Goal: Transaction & Acquisition: Book appointment/travel/reservation

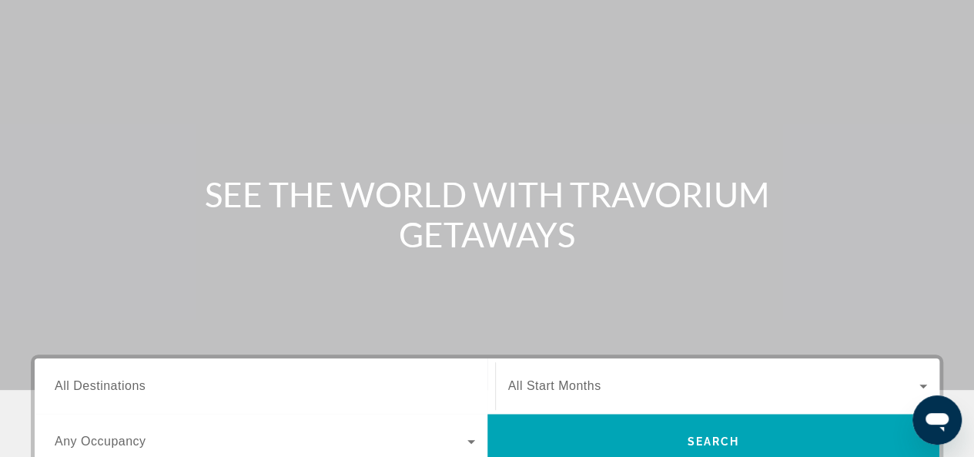
scroll to position [154, 0]
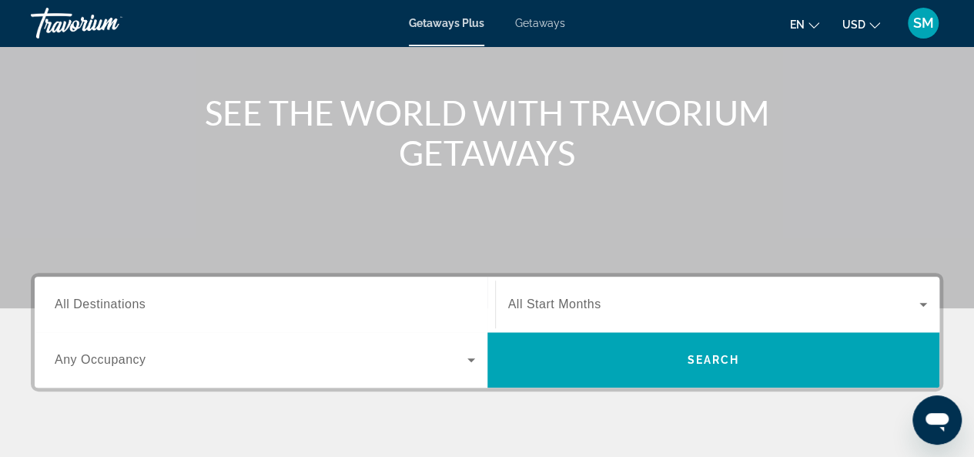
click at [113, 307] on span "All Destinations" at bounding box center [100, 303] width 91 height 13
click at [113, 307] on input "Destination All Destinations" at bounding box center [265, 305] width 420 height 18
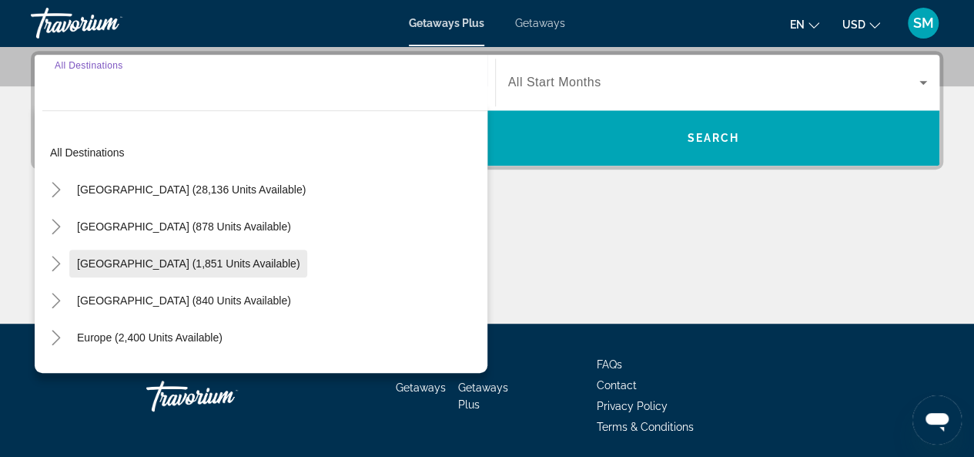
scroll to position [376, 0]
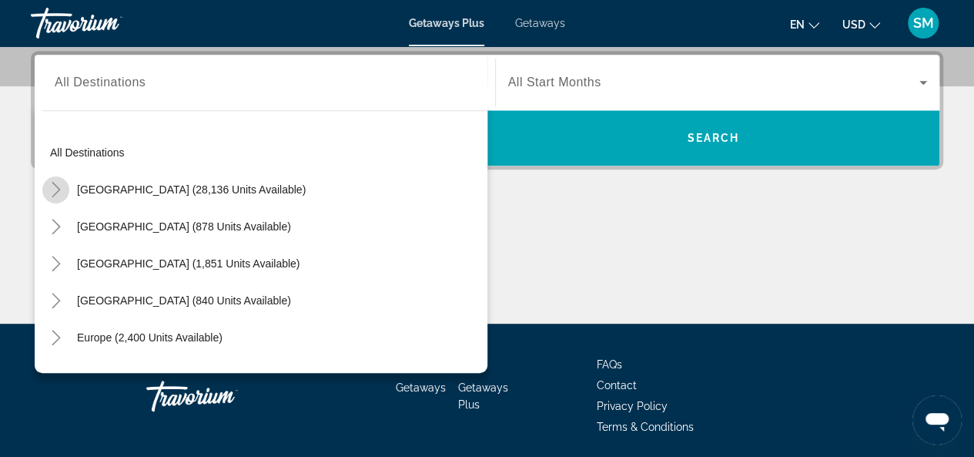
click at [54, 186] on icon "Toggle United States (28,136 units available)" at bounding box center [56, 189] width 15 height 15
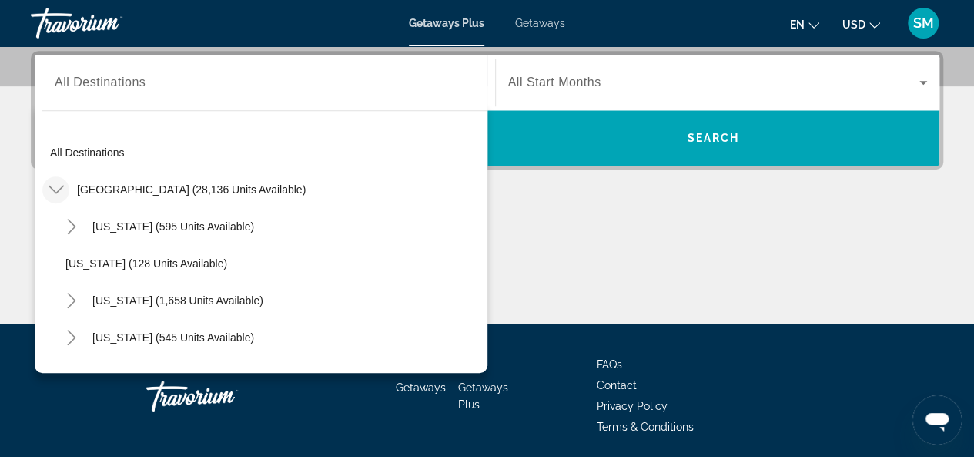
scroll to position [45, 0]
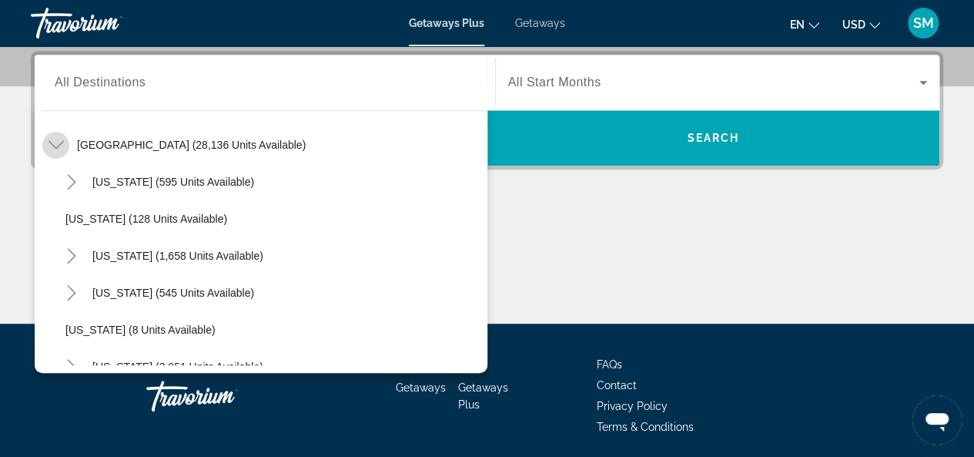
click at [55, 146] on icon "Toggle United States (28,136 units available)" at bounding box center [56, 144] width 15 height 15
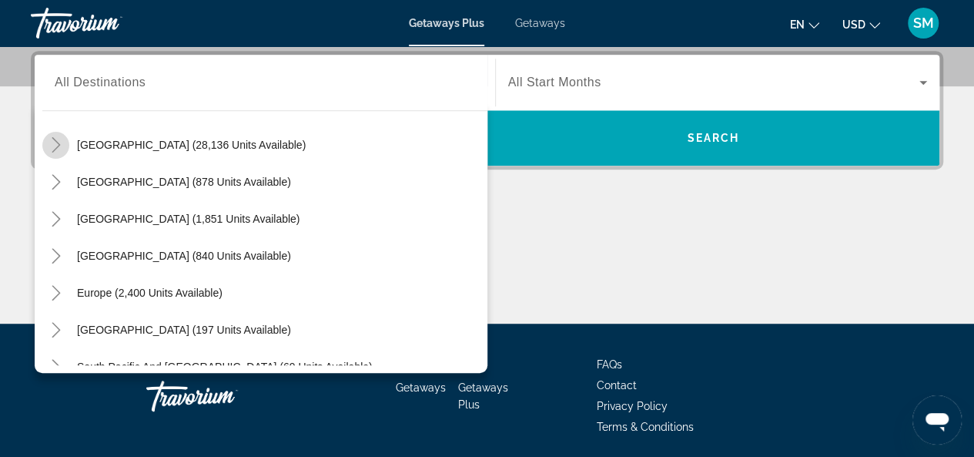
click at [55, 146] on icon "Toggle United States (28,136 units available)" at bounding box center [56, 144] width 15 height 15
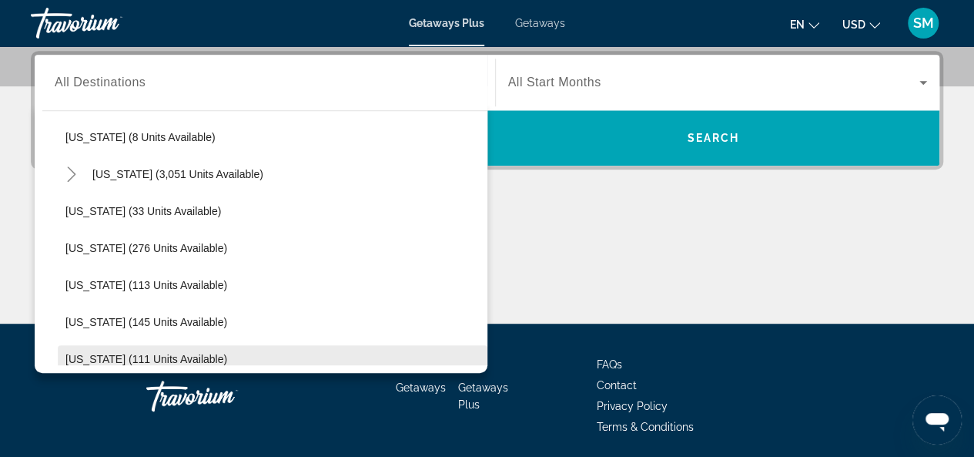
scroll to position [231, 0]
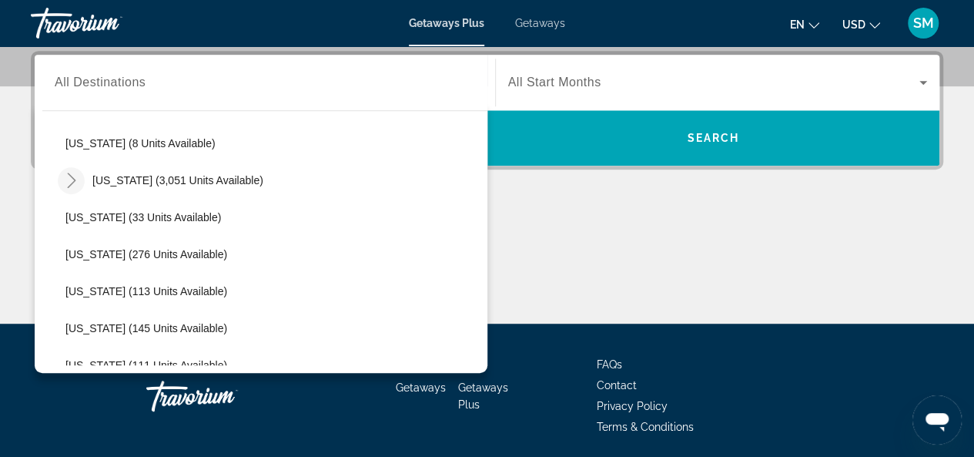
click at [75, 178] on icon "Toggle Florida (3,051 units available)" at bounding box center [71, 179] width 15 height 15
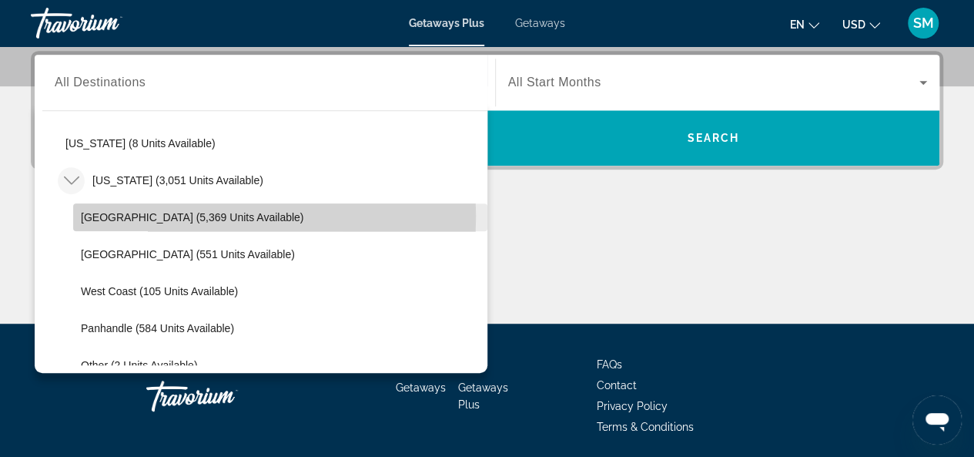
click at [115, 215] on span "[GEOGRAPHIC_DATA] (5,369 units available)" at bounding box center [192, 217] width 222 height 12
type input "**********"
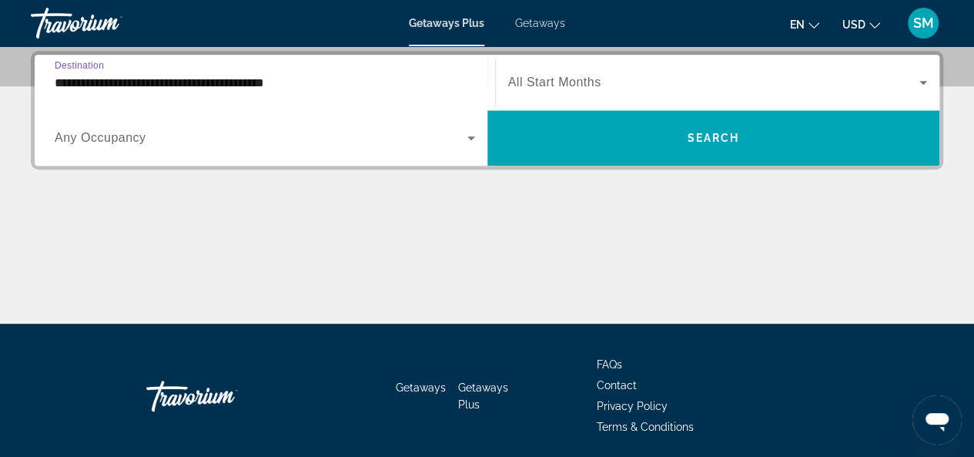
click at [928, 82] on icon "Search widget" at bounding box center [923, 82] width 18 height 18
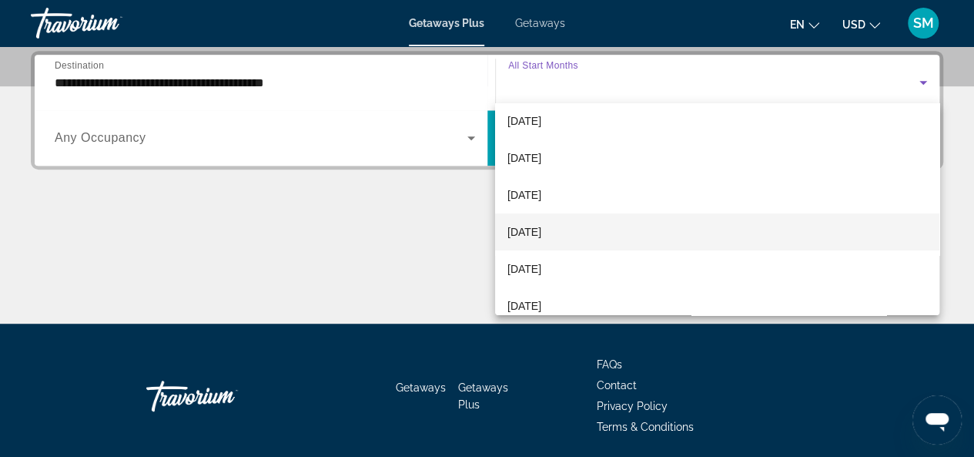
scroll to position [77, 0]
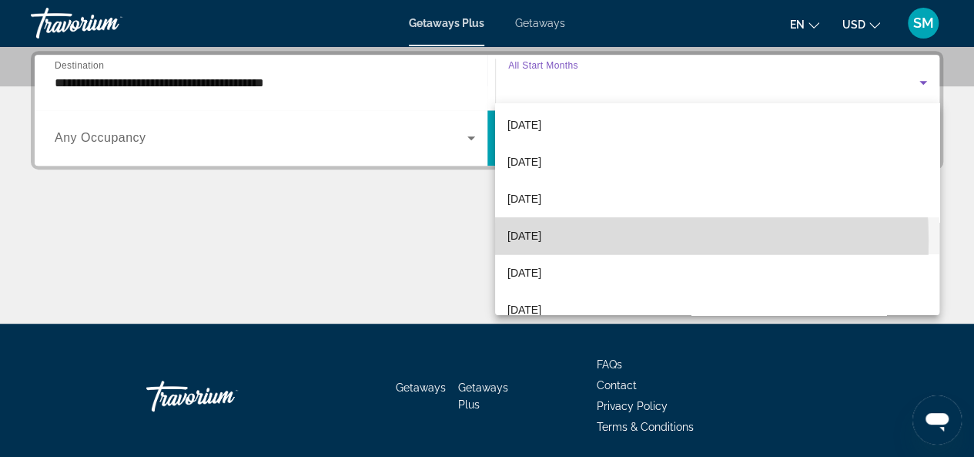
click at [541, 240] on span "[DATE]" at bounding box center [524, 235] width 34 height 18
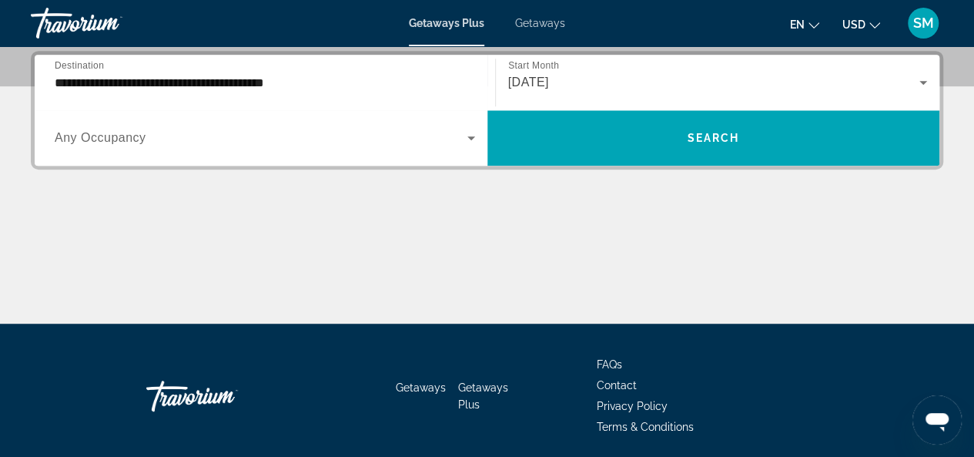
click at [539, 18] on span "Getaways" at bounding box center [540, 23] width 50 height 12
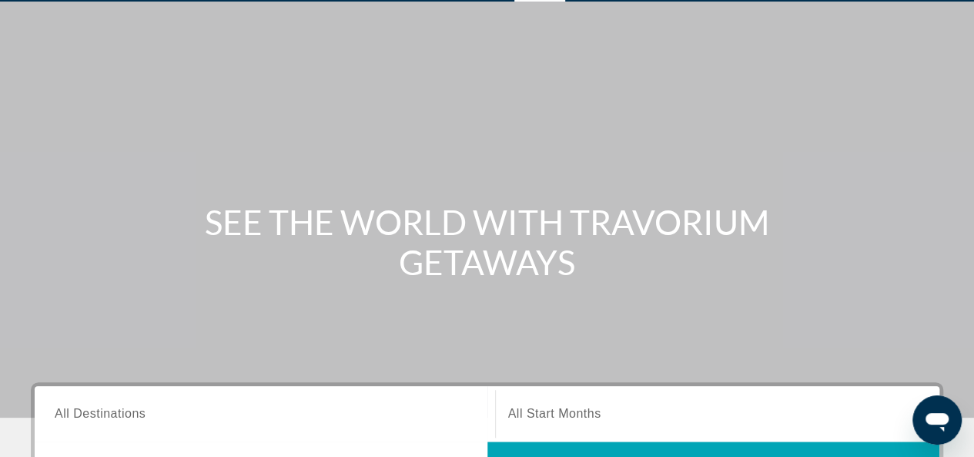
scroll to position [77, 0]
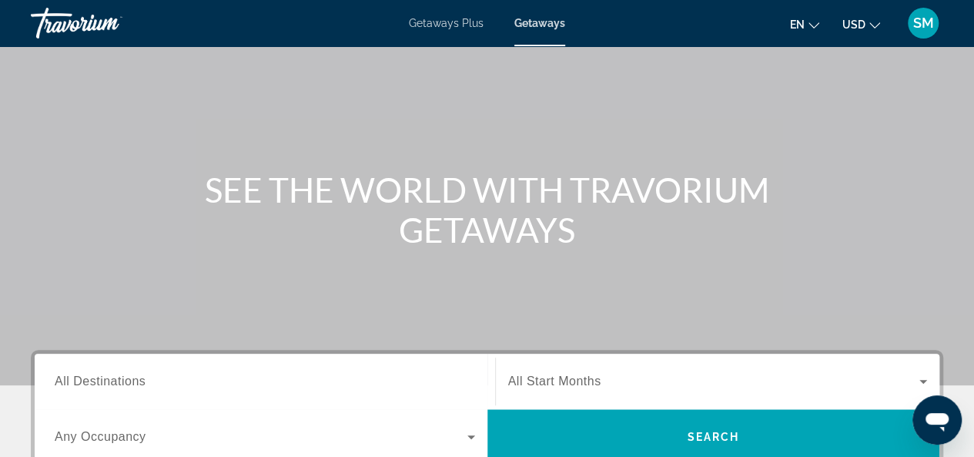
click at [124, 384] on span "All Destinations" at bounding box center [100, 380] width 91 height 13
click at [124, 384] on input "Destination All Destinations" at bounding box center [265, 382] width 420 height 18
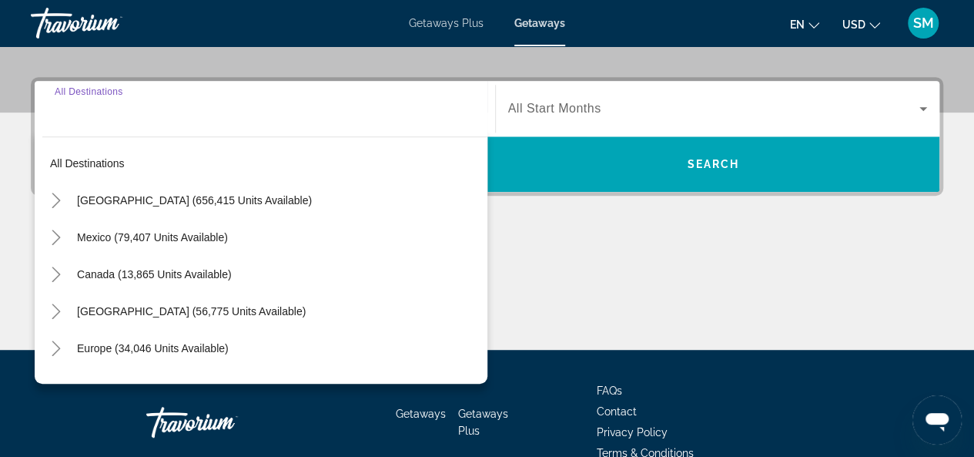
scroll to position [376, 0]
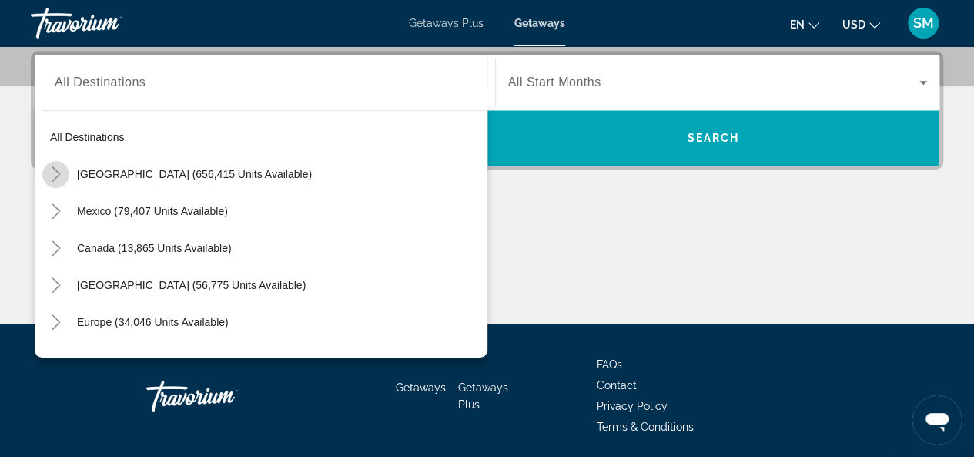
click at [58, 172] on icon "Toggle United States (656,415 units available)" at bounding box center [56, 173] width 8 height 15
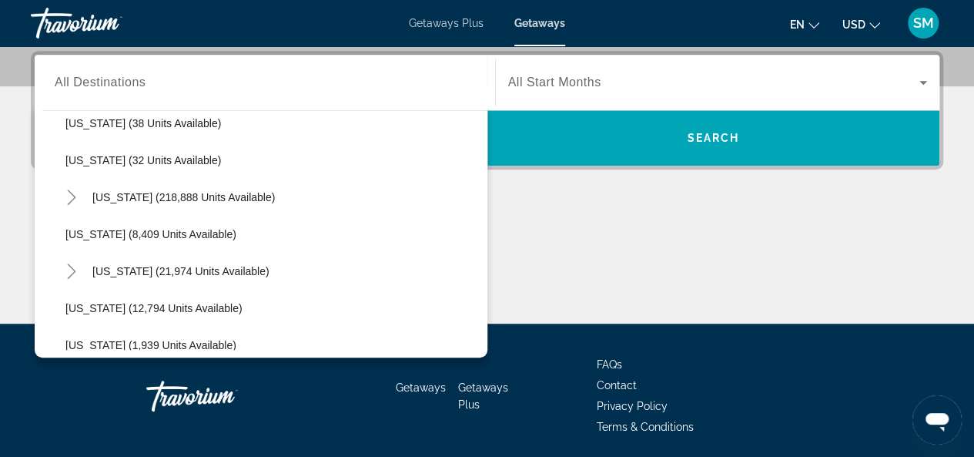
scroll to position [276, 0]
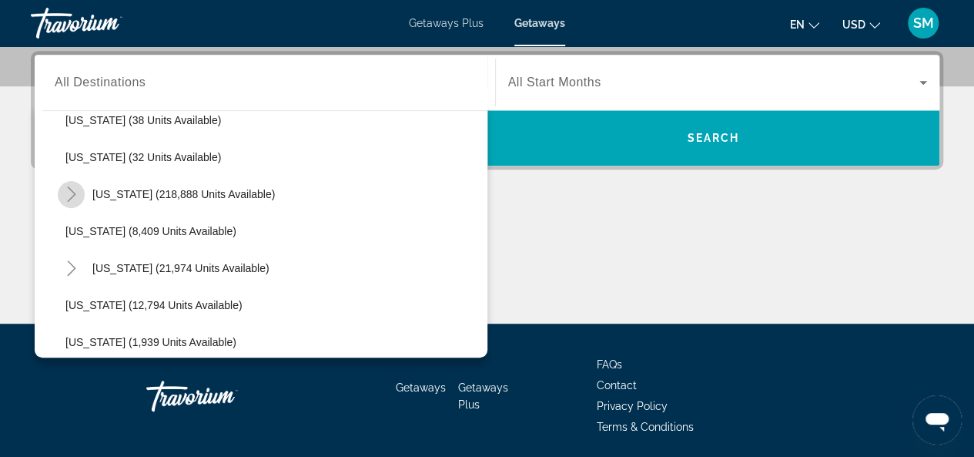
click at [75, 196] on icon "Toggle Florida (218,888 units available)" at bounding box center [71, 193] width 15 height 15
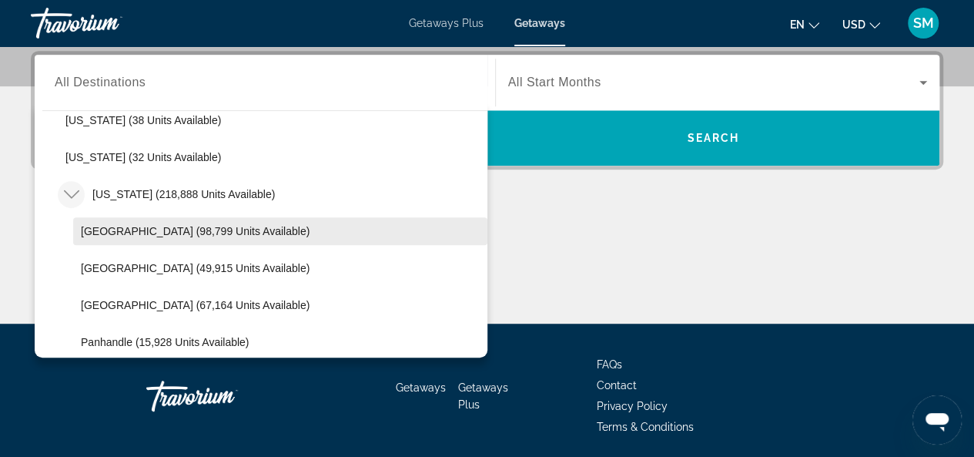
scroll to position [353, 0]
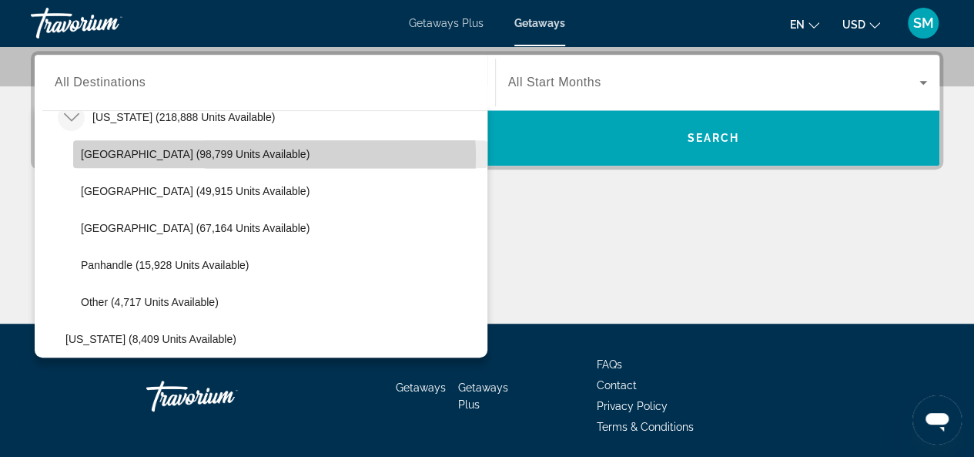
click at [242, 156] on span "[GEOGRAPHIC_DATA] (98,799 units available)" at bounding box center [195, 154] width 229 height 12
type input "**********"
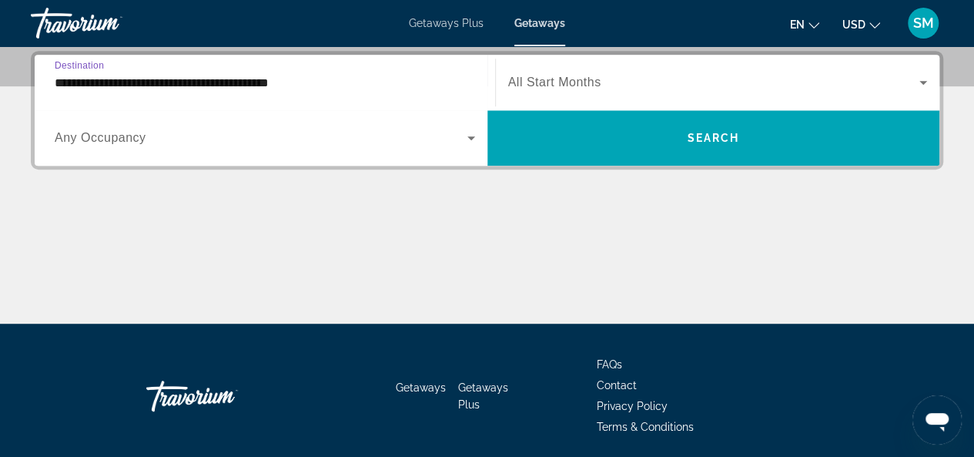
click at [924, 81] on icon "Search widget" at bounding box center [923, 83] width 8 height 4
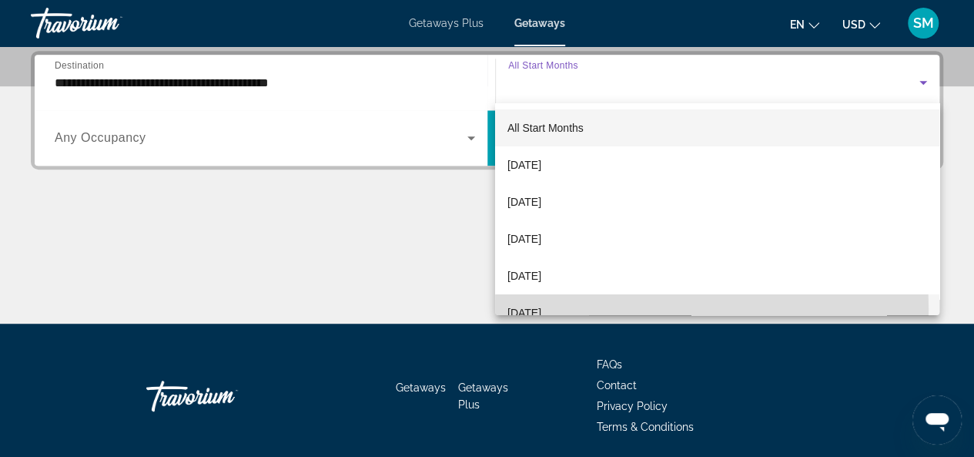
click at [541, 309] on span "[DATE]" at bounding box center [524, 312] width 34 height 18
click at [563, 309] on mat-option "[DATE]" at bounding box center [717, 312] width 444 height 37
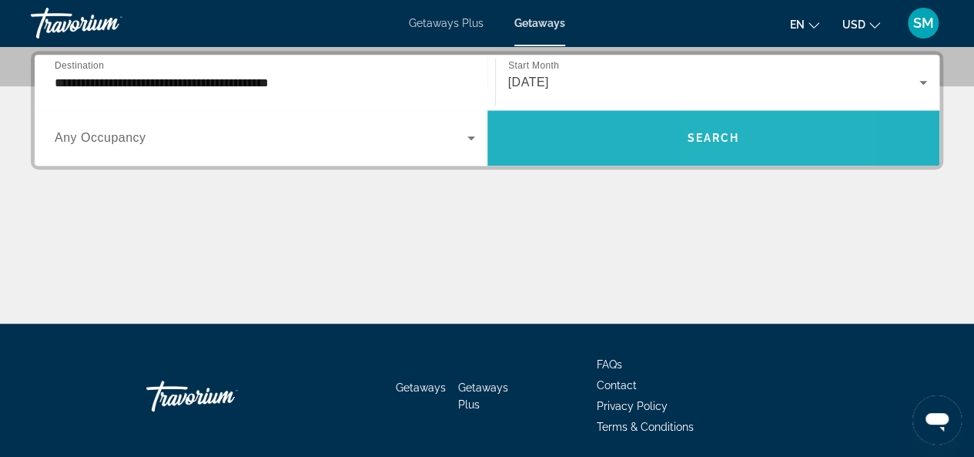
click at [730, 134] on span "Search" at bounding box center [713, 138] width 52 height 12
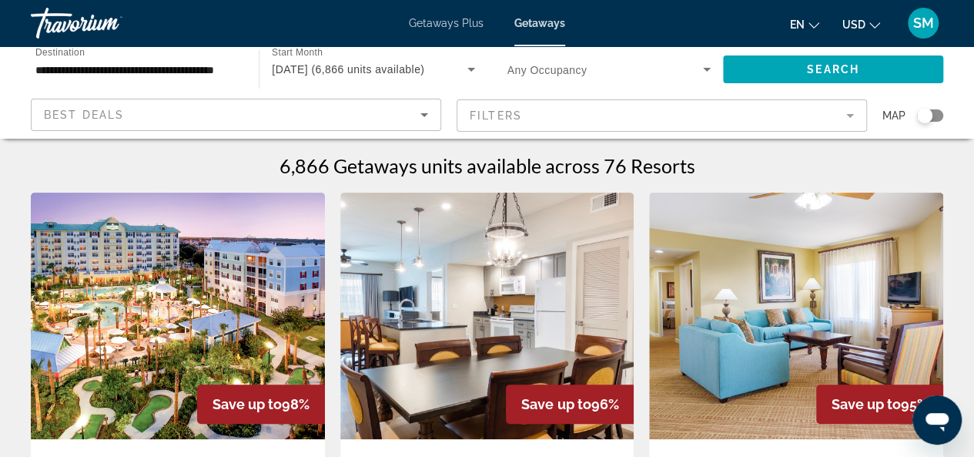
click at [853, 118] on mat-form-field "Filters" at bounding box center [662, 115] width 410 height 32
click at [852, 116] on mat-form-field "Filters" at bounding box center [662, 115] width 410 height 32
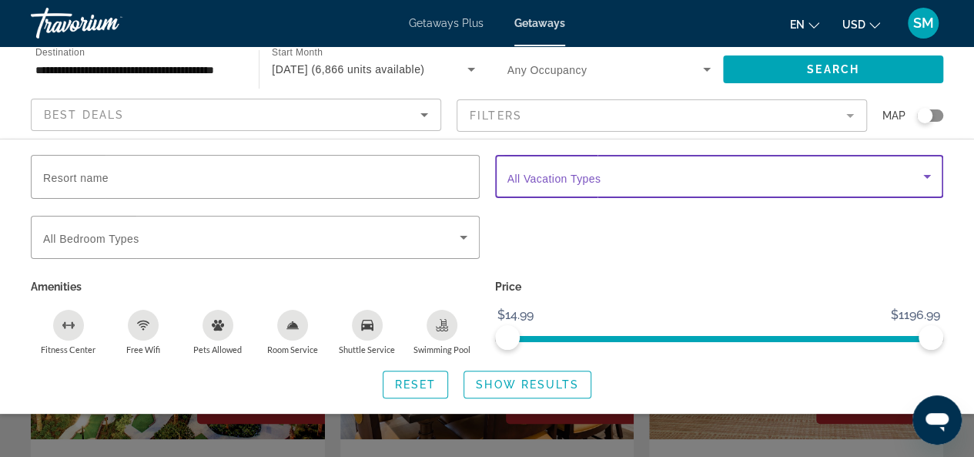
click at [932, 180] on icon "Search widget" at bounding box center [927, 176] width 18 height 18
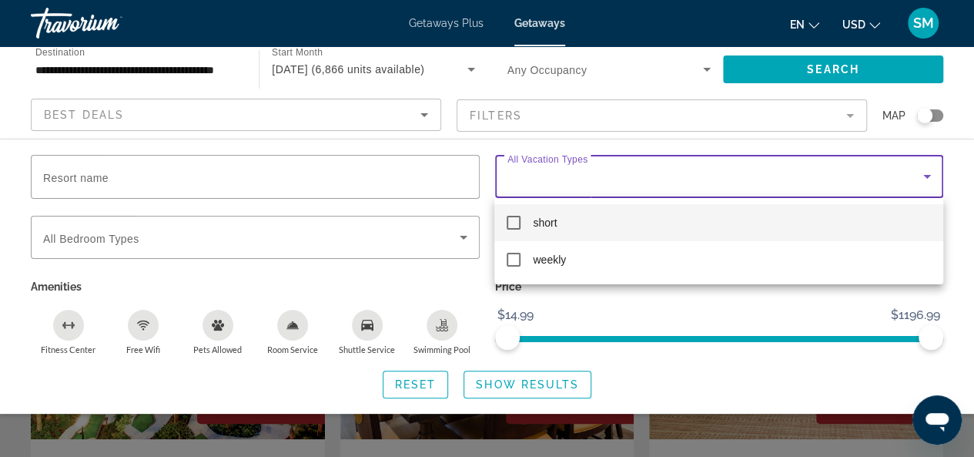
click at [514, 221] on mat-pseudo-checkbox at bounding box center [514, 223] width 14 height 14
click at [969, 244] on div at bounding box center [487, 228] width 974 height 457
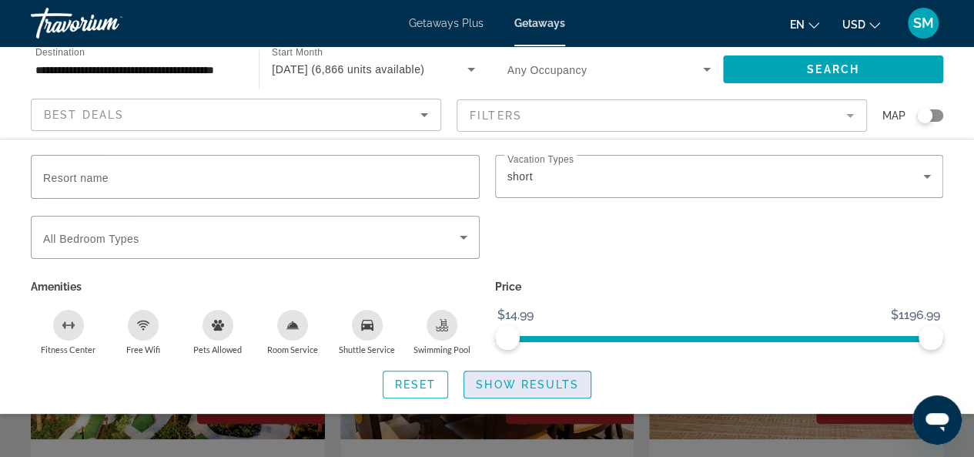
click at [540, 388] on span "Show Results" at bounding box center [527, 384] width 103 height 12
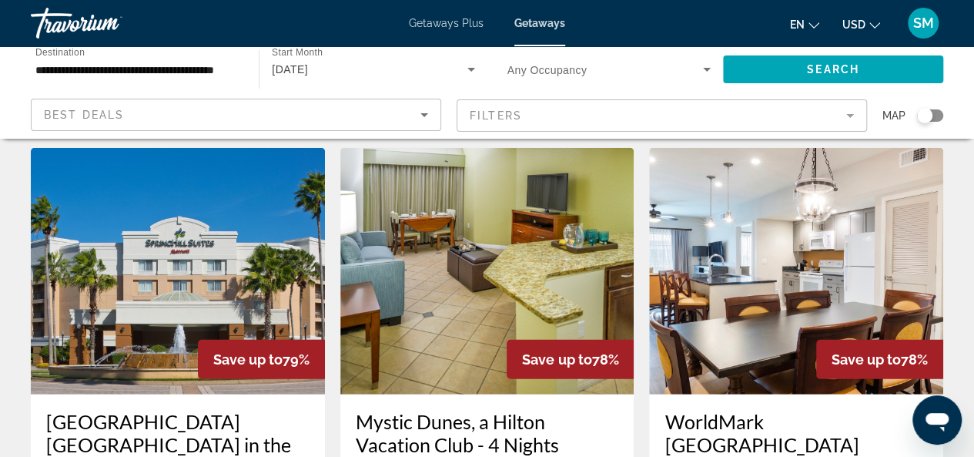
scroll to position [2156, 0]
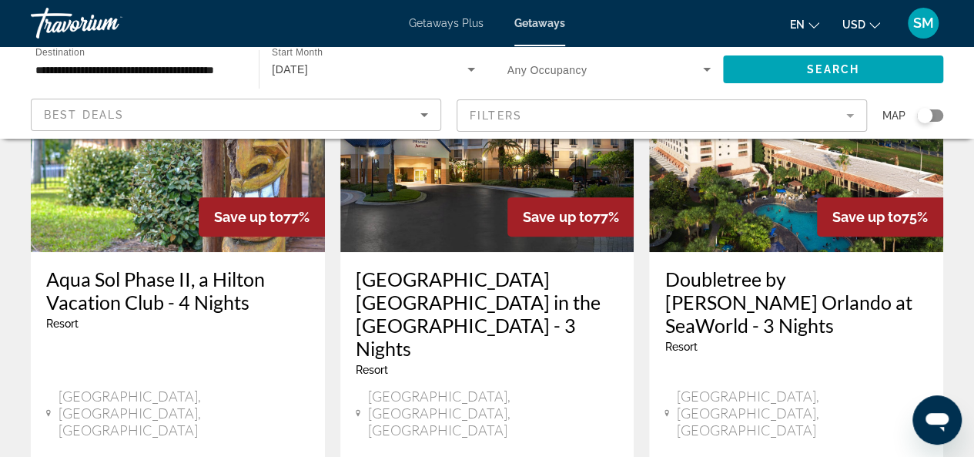
scroll to position [231, 0]
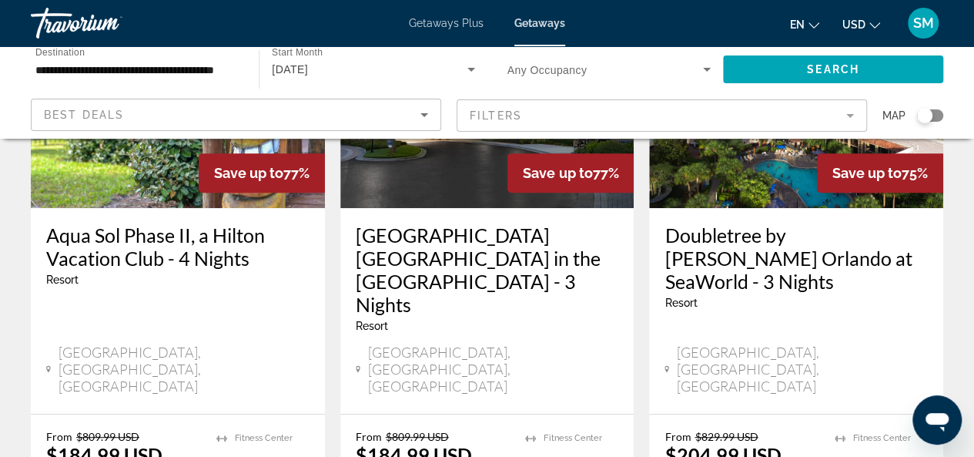
click at [799, 256] on h3 "Doubletree by [PERSON_NAME] Orlando at SeaWorld - 3 Nights" at bounding box center [795, 257] width 263 height 69
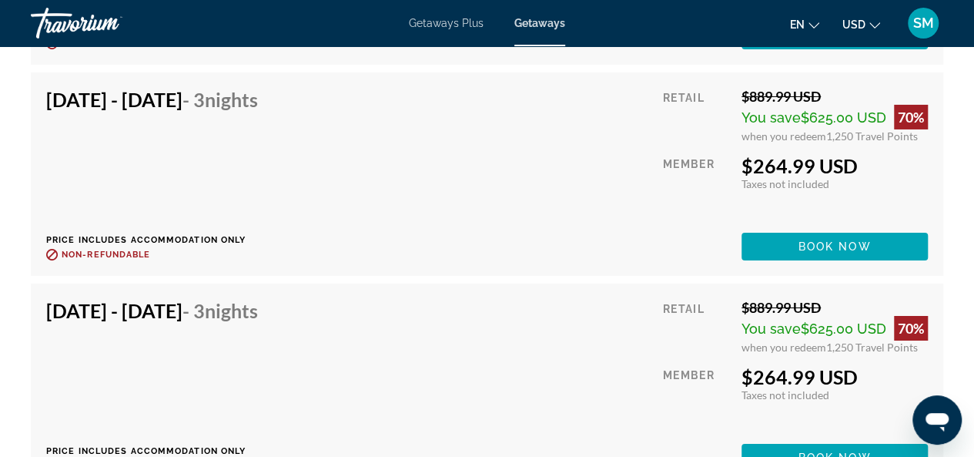
scroll to position [14397, 0]
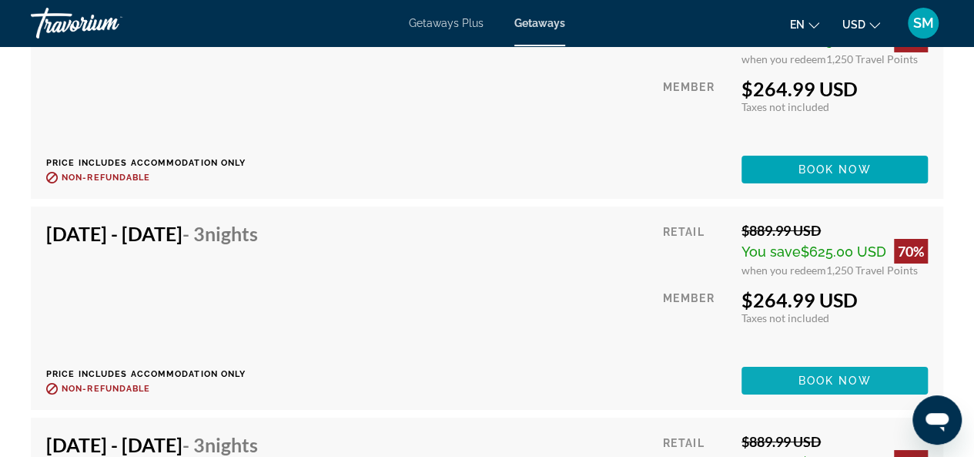
click at [848, 382] on span "Book now" at bounding box center [834, 380] width 73 height 12
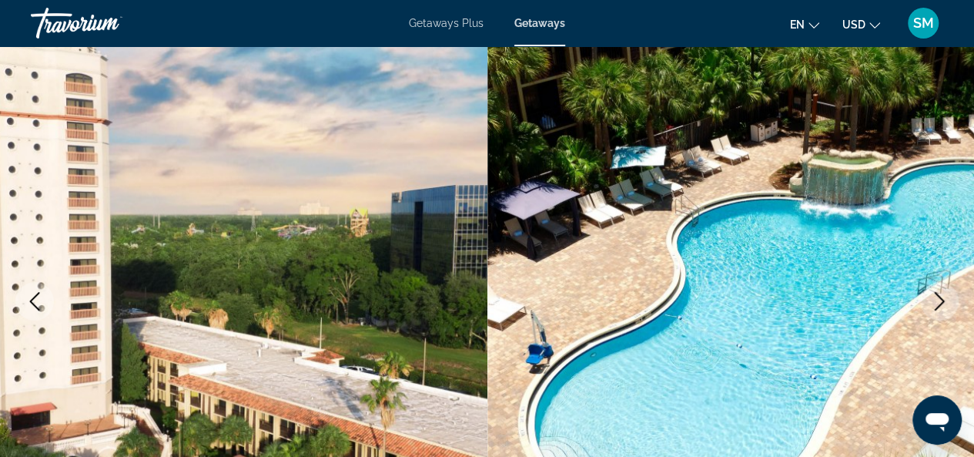
scroll to position [308, 0]
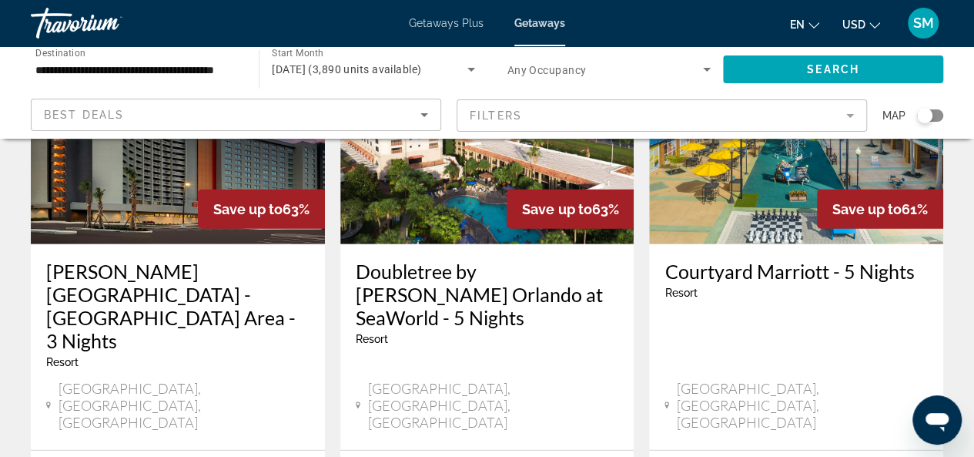
scroll to position [2217, 0]
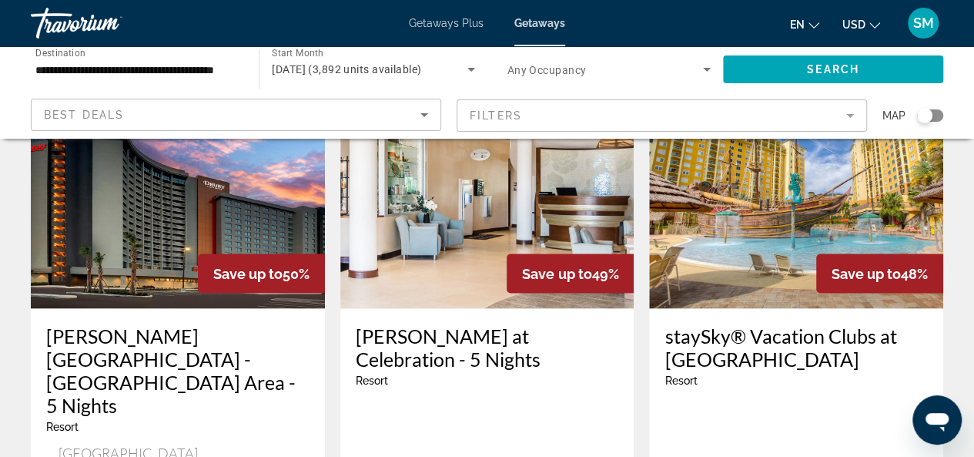
scroll to position [1386, 0]
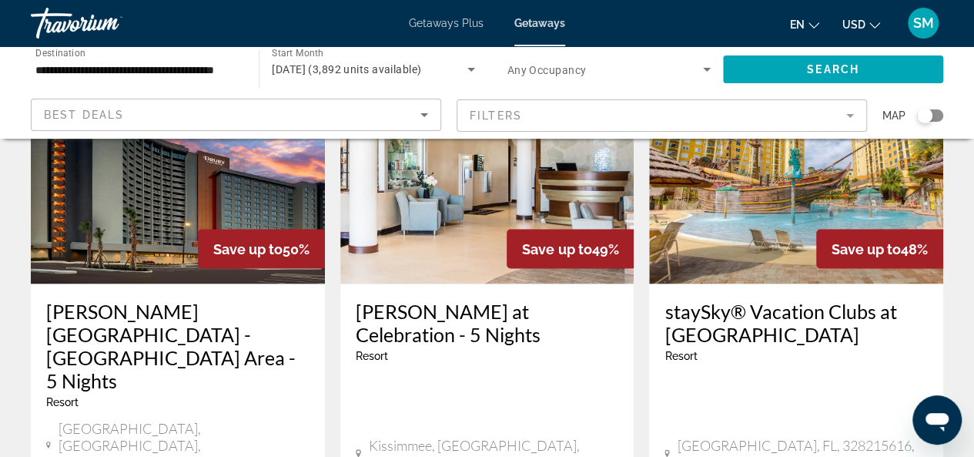
click at [852, 112] on mat-form-field "Filters" at bounding box center [662, 115] width 410 height 32
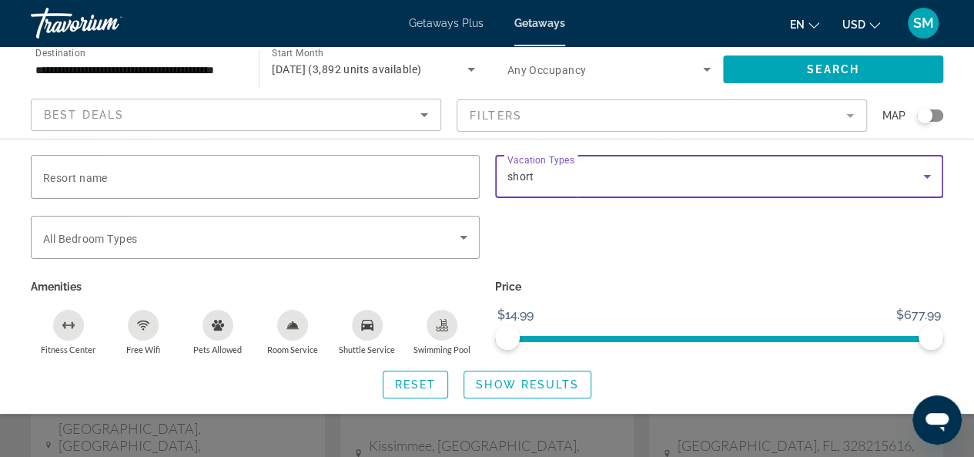
click at [929, 177] on icon "Search widget" at bounding box center [927, 176] width 18 height 18
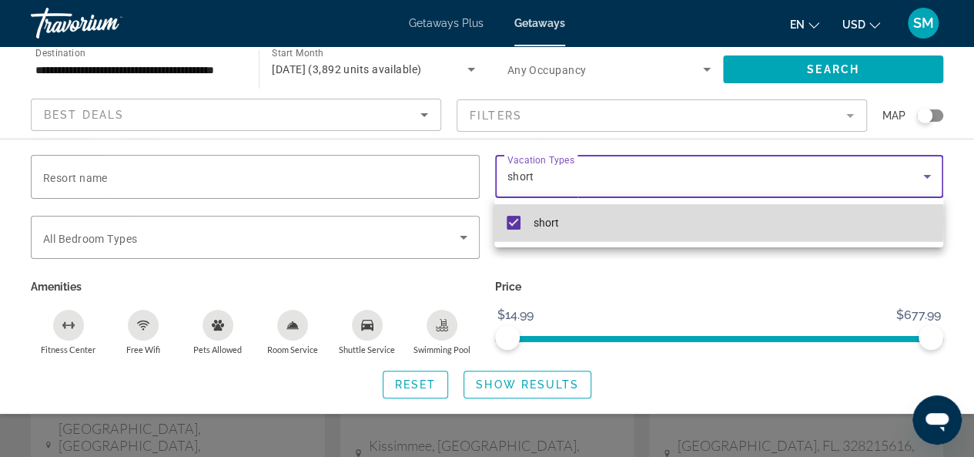
click at [519, 221] on mat-pseudo-checkbox at bounding box center [514, 223] width 14 height 14
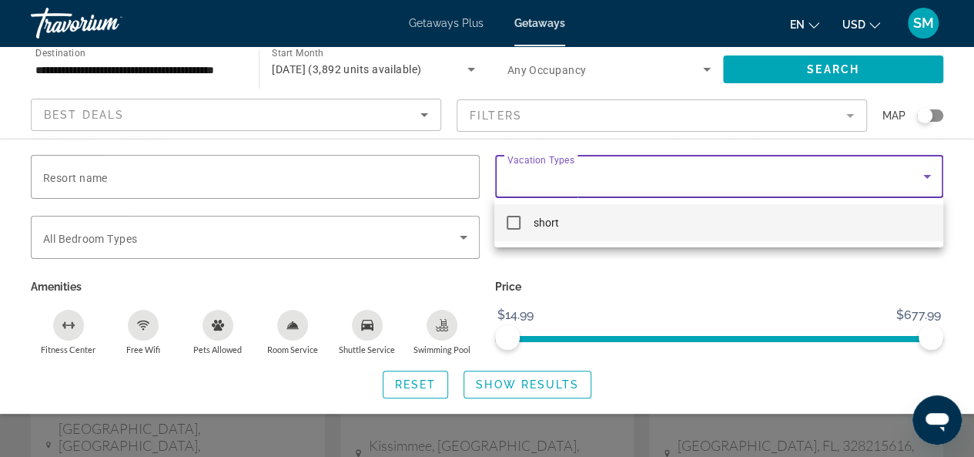
click at [511, 386] on div at bounding box center [487, 228] width 974 height 457
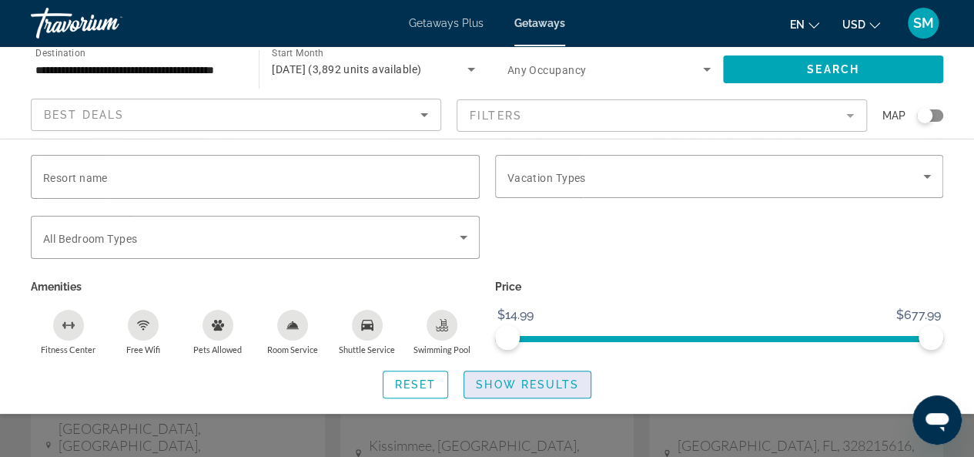
click at [510, 386] on span "Show Results" at bounding box center [527, 384] width 103 height 12
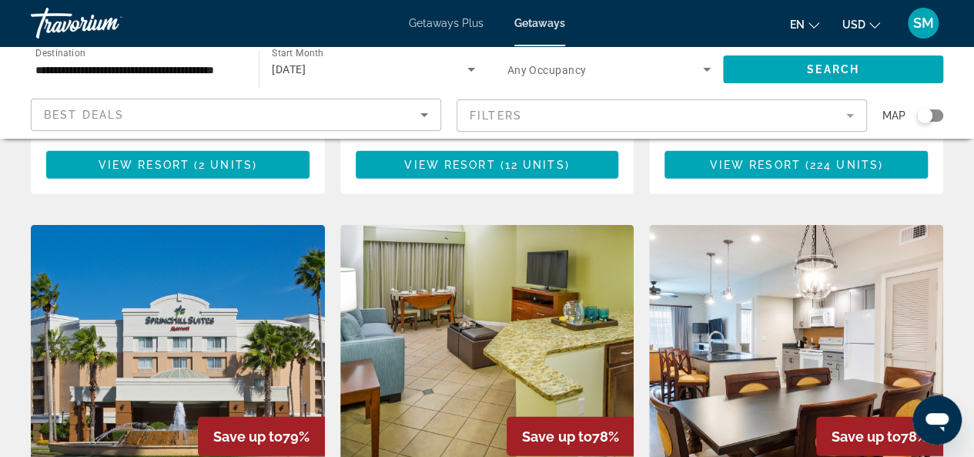
scroll to position [2194, 0]
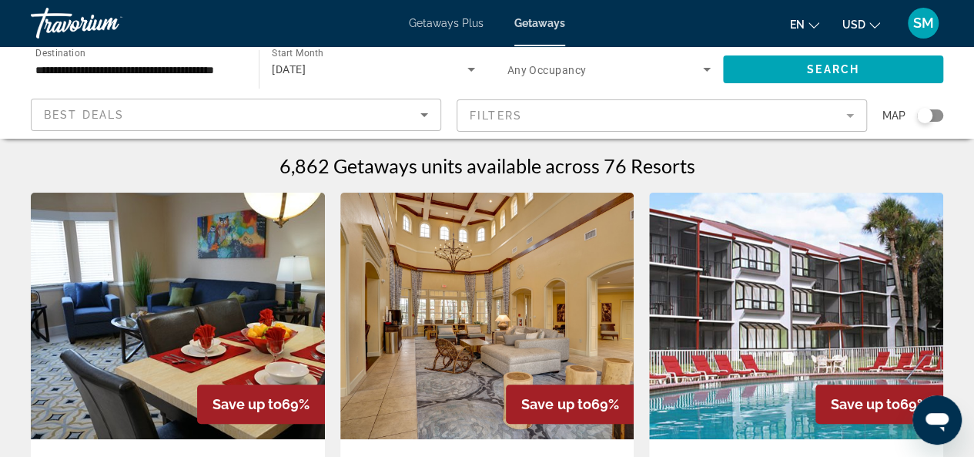
click at [855, 113] on mat-form-field "Filters" at bounding box center [662, 115] width 410 height 32
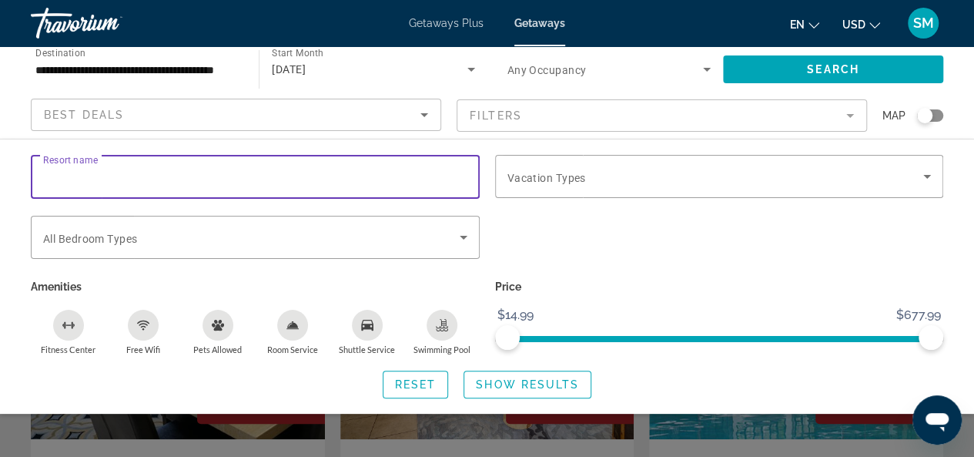
click at [123, 173] on input "Resort name" at bounding box center [255, 177] width 424 height 18
type input "********"
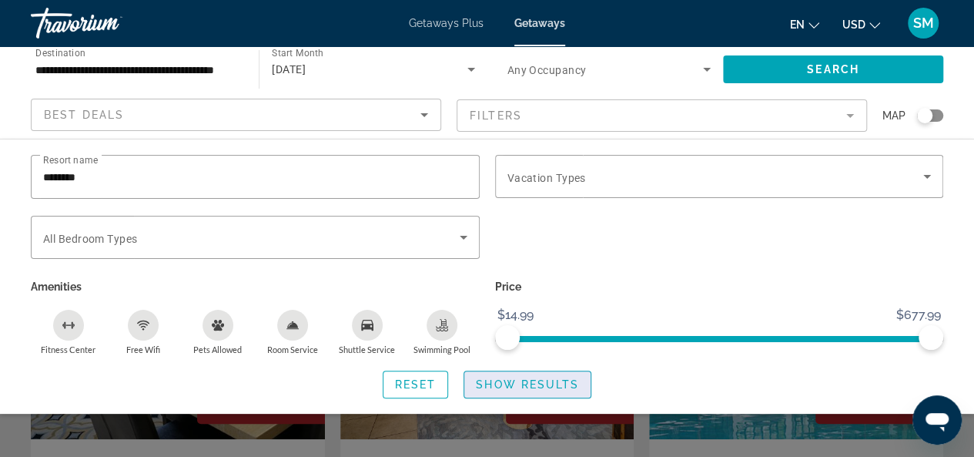
click at [550, 383] on span "Show Results" at bounding box center [527, 384] width 103 height 12
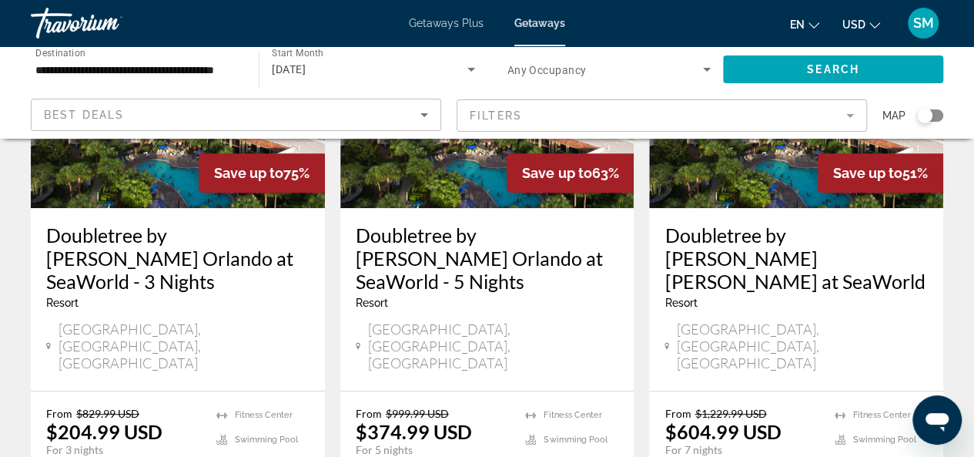
scroll to position [308, 0]
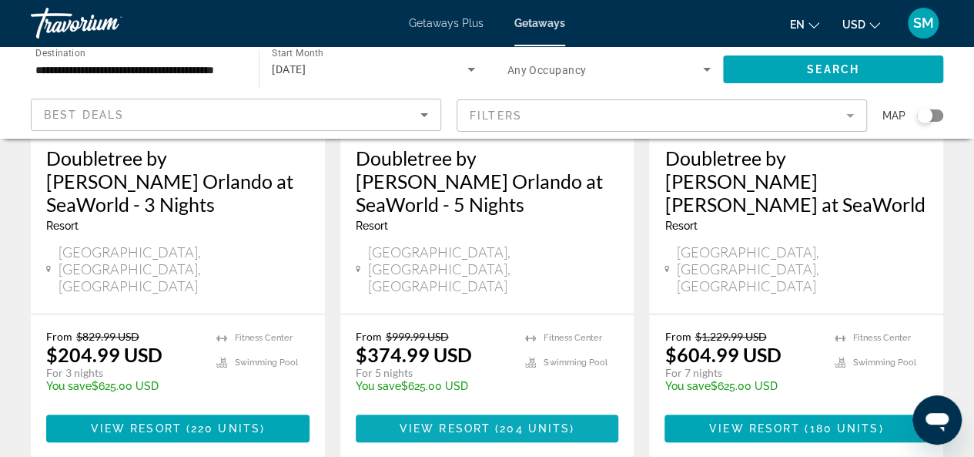
click at [505, 422] on span "204 units" at bounding box center [535, 428] width 70 height 12
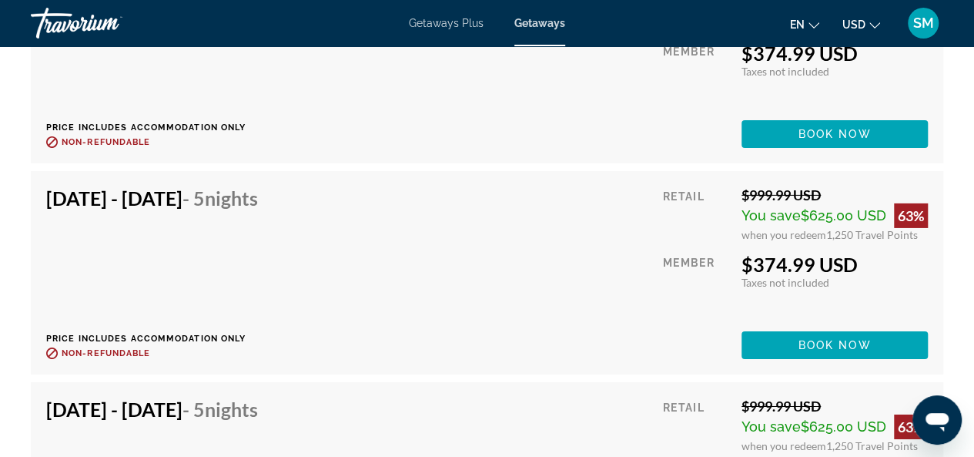
scroll to position [5516, 0]
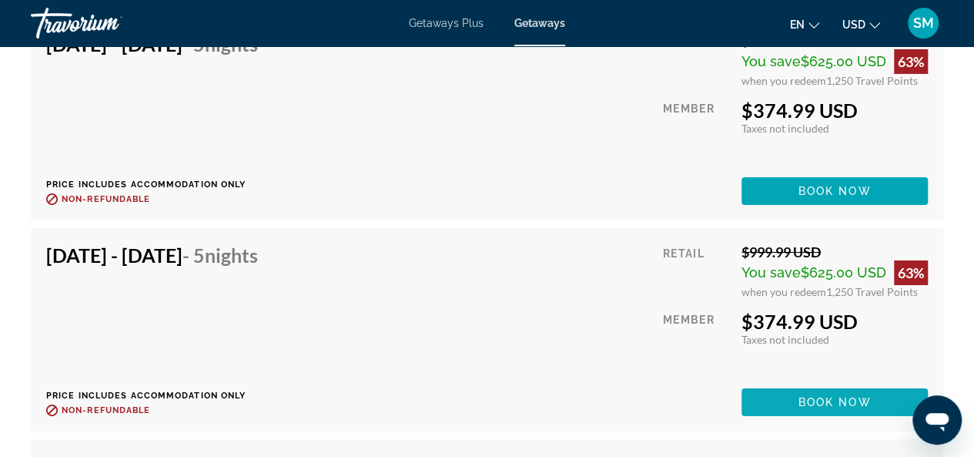
click at [810, 403] on span "Book now" at bounding box center [834, 402] width 73 height 12
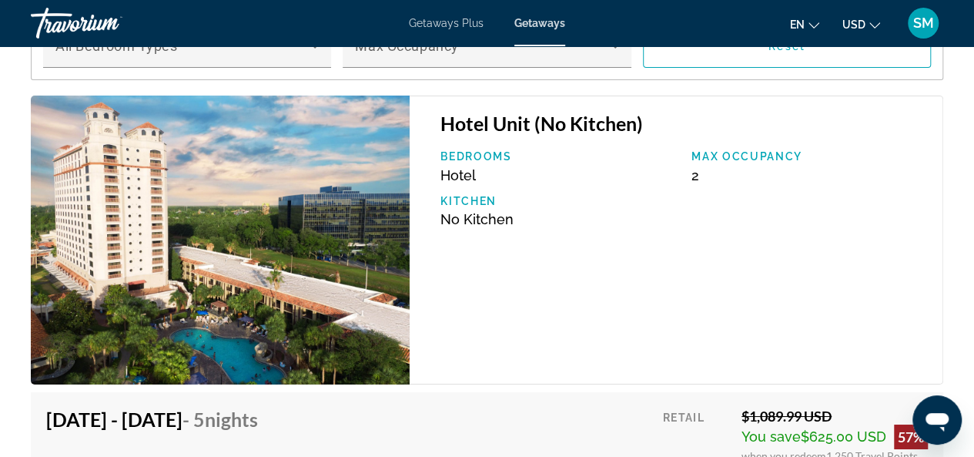
scroll to position [2627, 0]
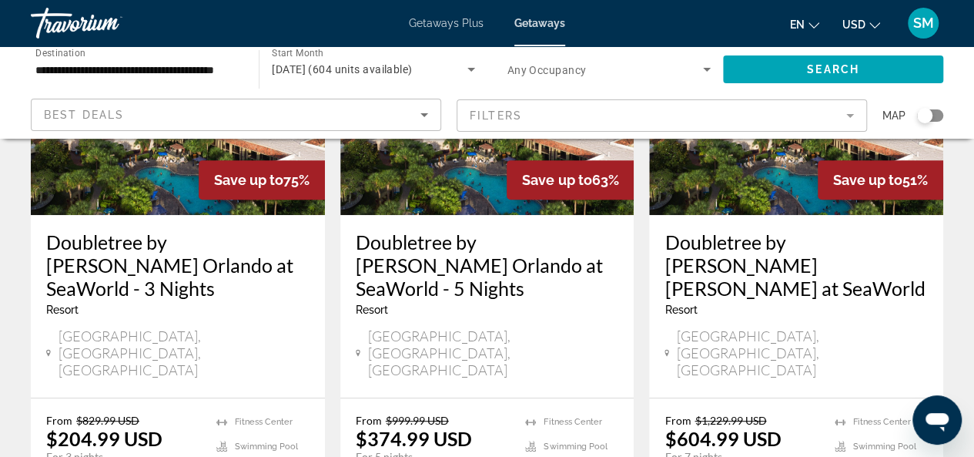
scroll to position [231, 0]
